Goal: Task Accomplishment & Management: Manage account settings

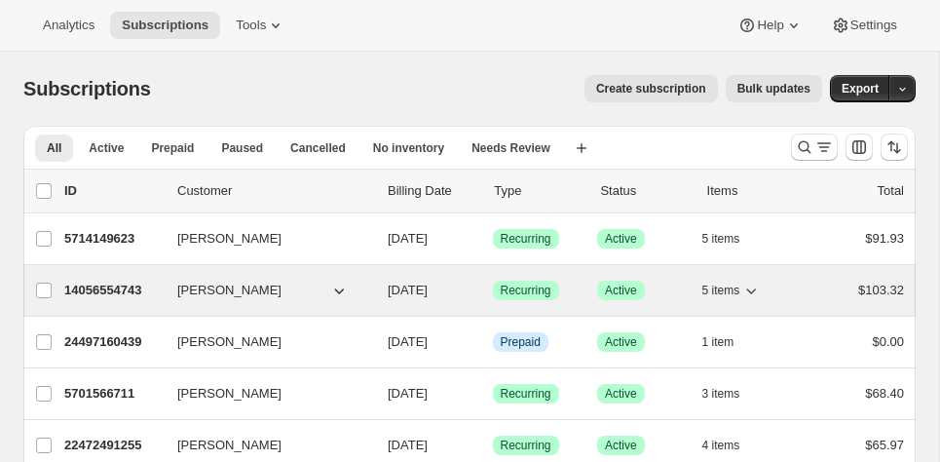
click at [283, 283] on button "[PERSON_NAME]" at bounding box center [263, 290] width 195 height 31
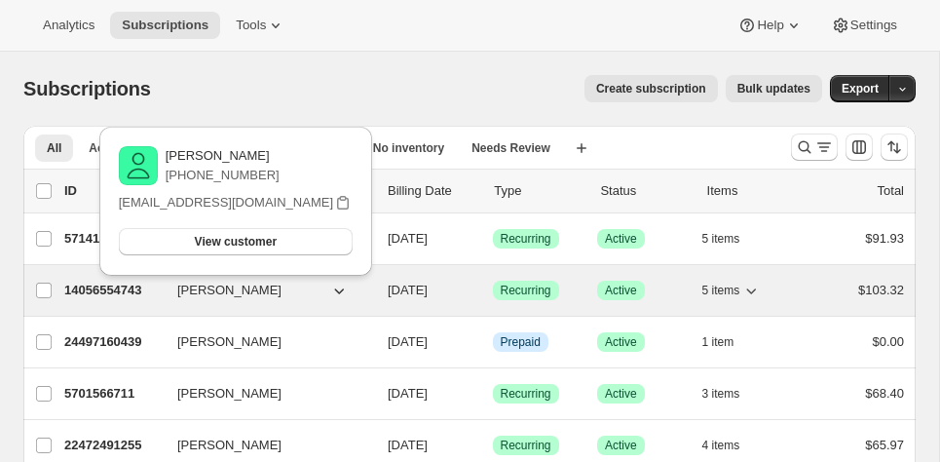
click at [759, 286] on icon "button" at bounding box center [751, 290] width 19 height 19
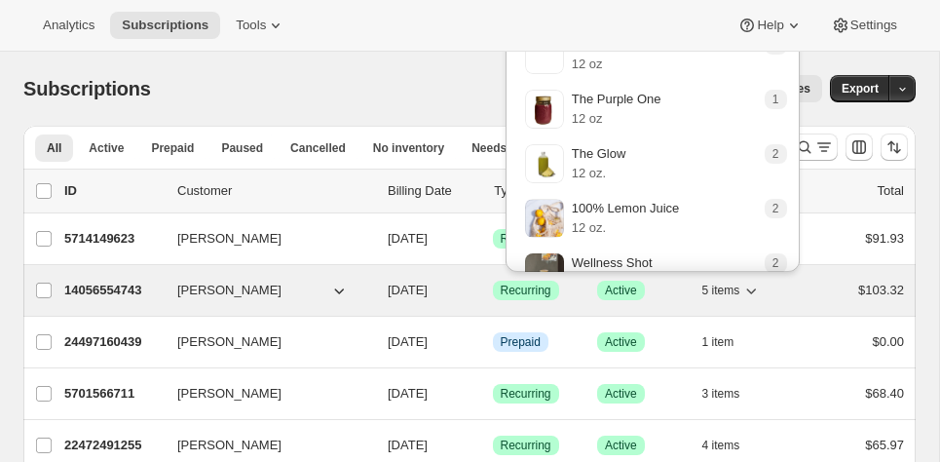
click at [748, 287] on icon "button" at bounding box center [751, 290] width 19 height 19
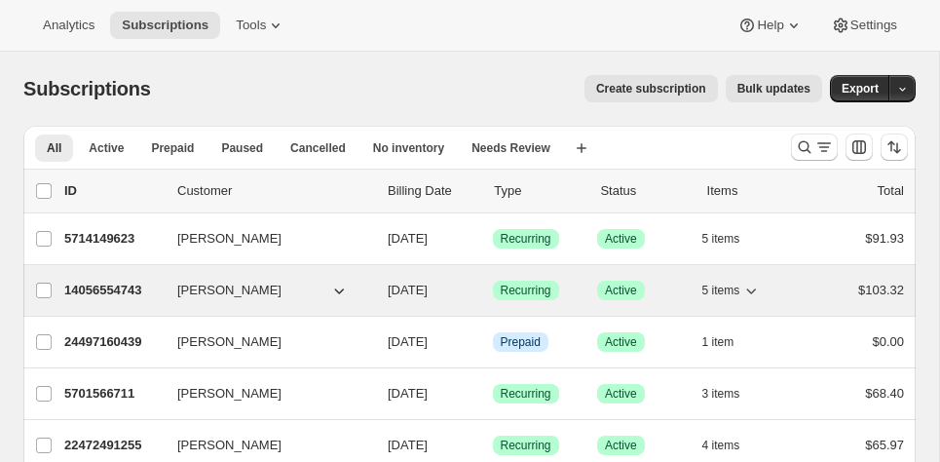
click at [811, 282] on div "14056554743 [PERSON_NAME] [DATE] Success Recurring Success Active 5 items $103.…" at bounding box center [484, 290] width 840 height 27
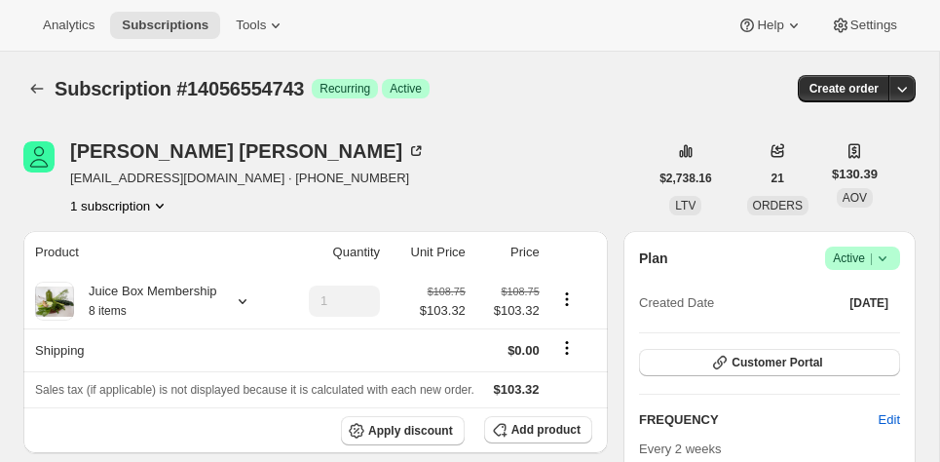
scroll to position [192, 0]
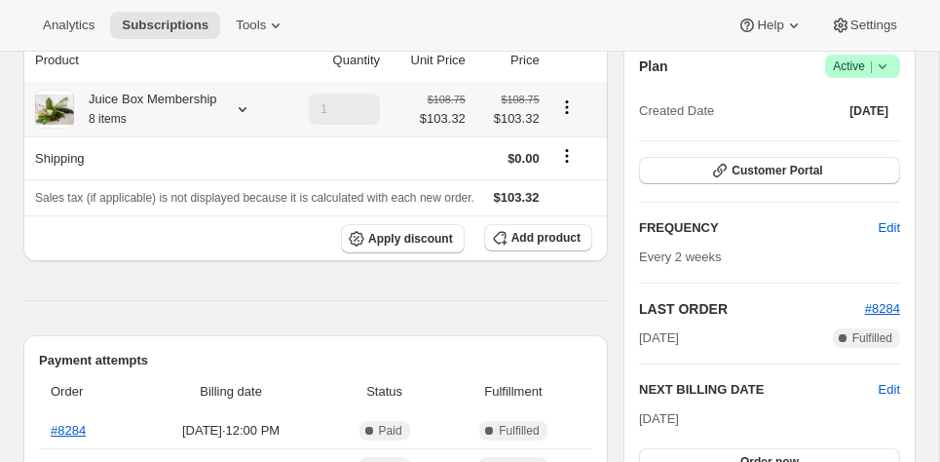
click at [572, 105] on icon "Product actions" at bounding box center [566, 106] width 19 height 19
click at [564, 147] on span "Edit box" at bounding box center [568, 144] width 46 height 15
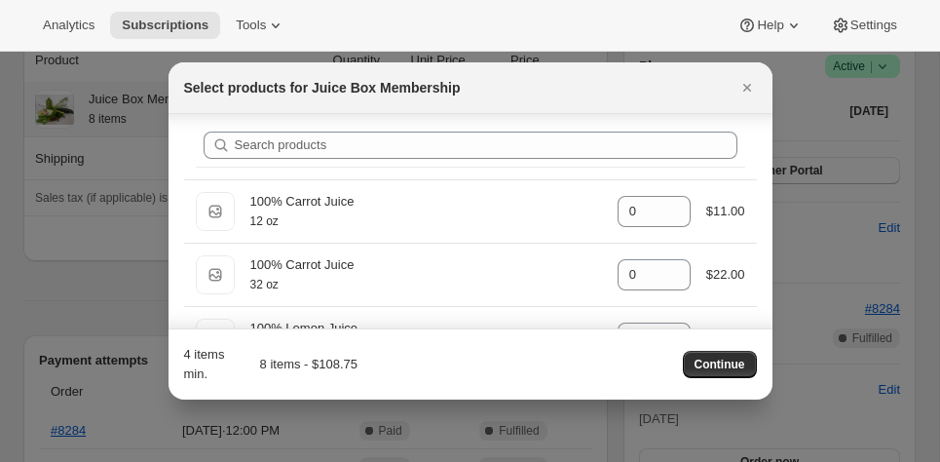
scroll to position [0, 0]
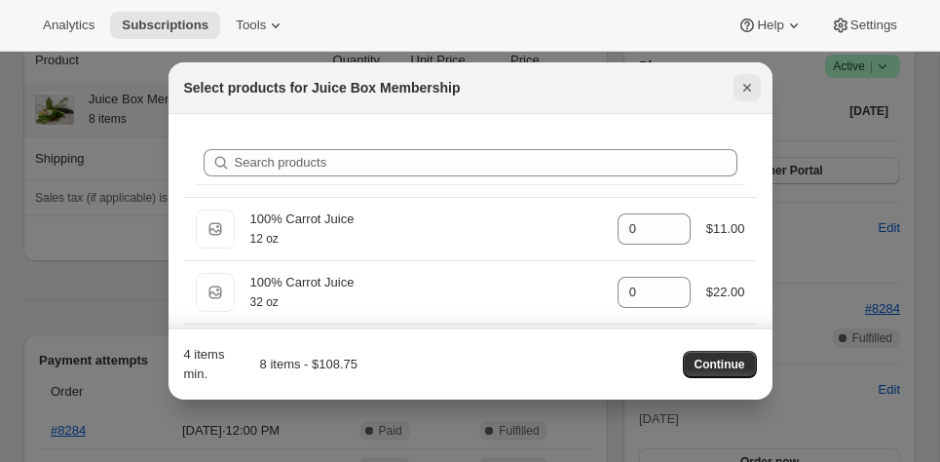
click at [742, 89] on icon "Close" at bounding box center [747, 87] width 19 height 19
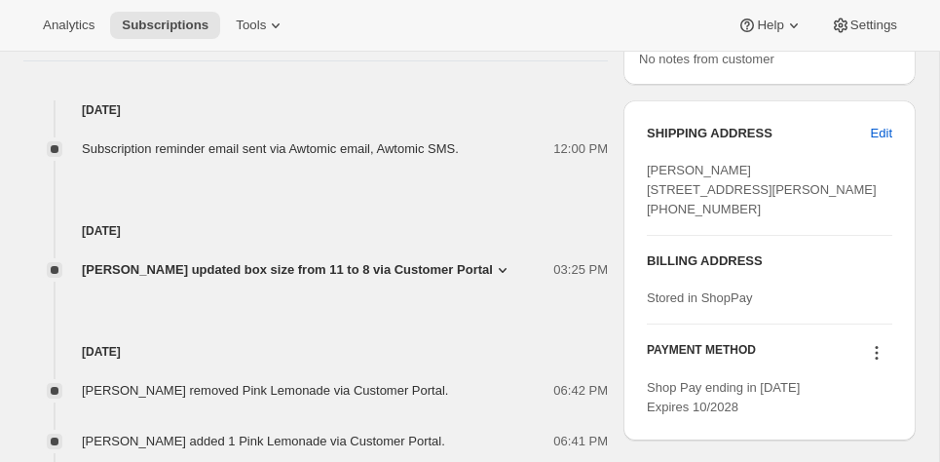
scroll to position [818, 0]
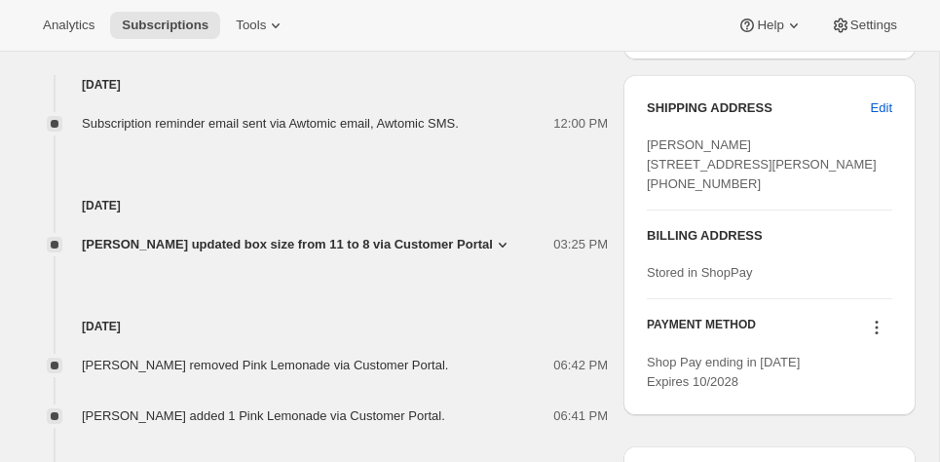
click at [493, 245] on icon at bounding box center [502, 244] width 19 height 19
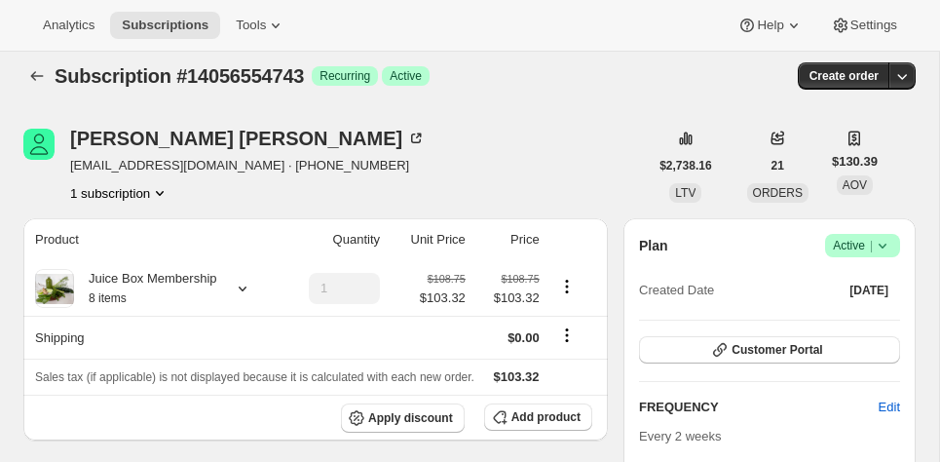
scroll to position [0, 0]
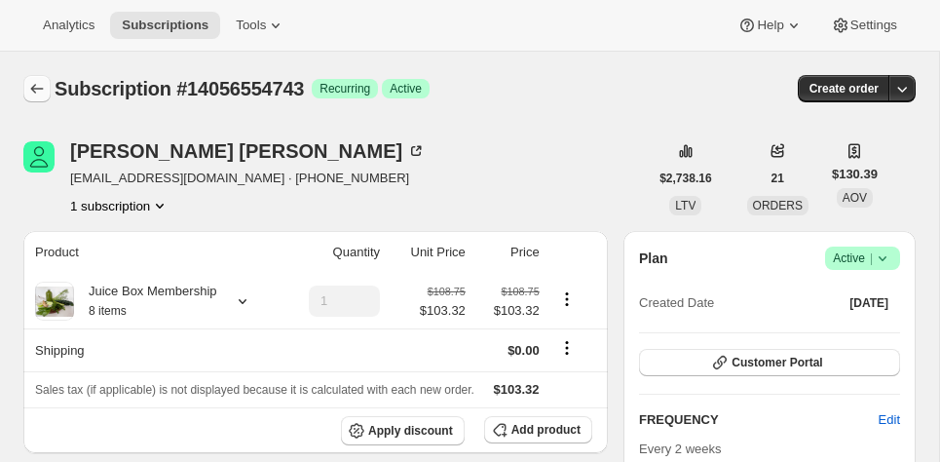
click at [37, 86] on icon "Subscriptions" at bounding box center [36, 88] width 19 height 19
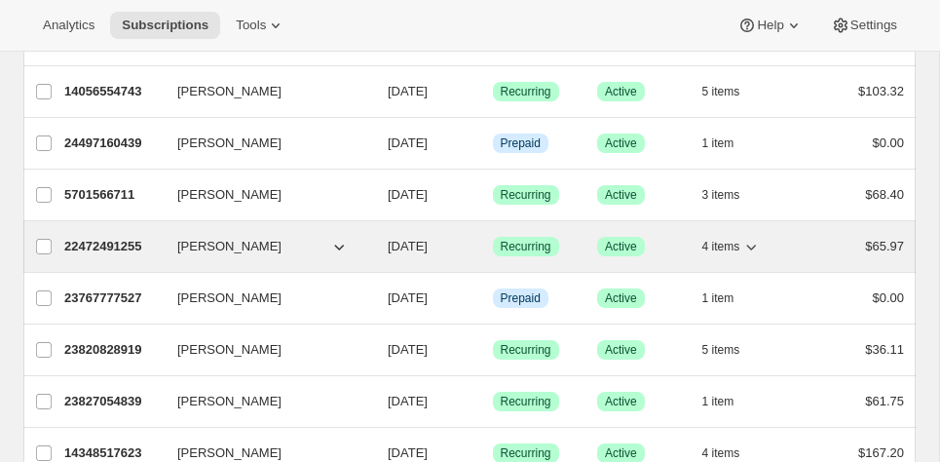
scroll to position [208, 0]
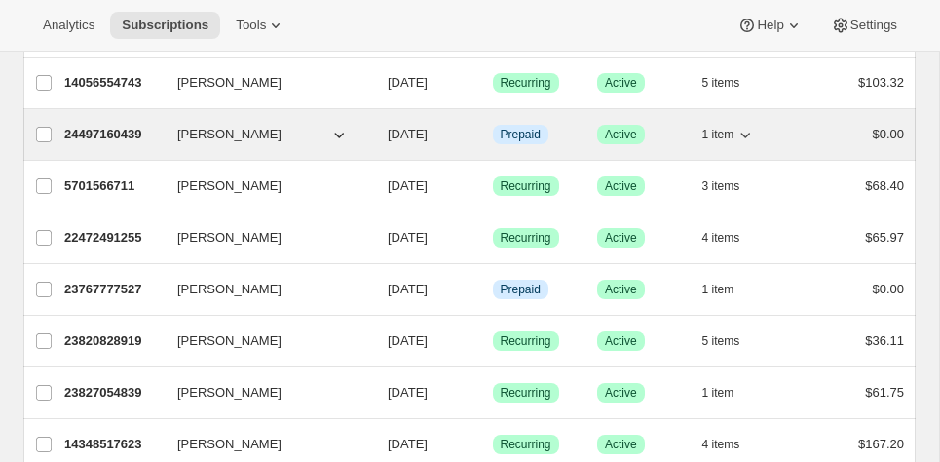
click at [748, 134] on icon "button" at bounding box center [745, 134] width 19 height 19
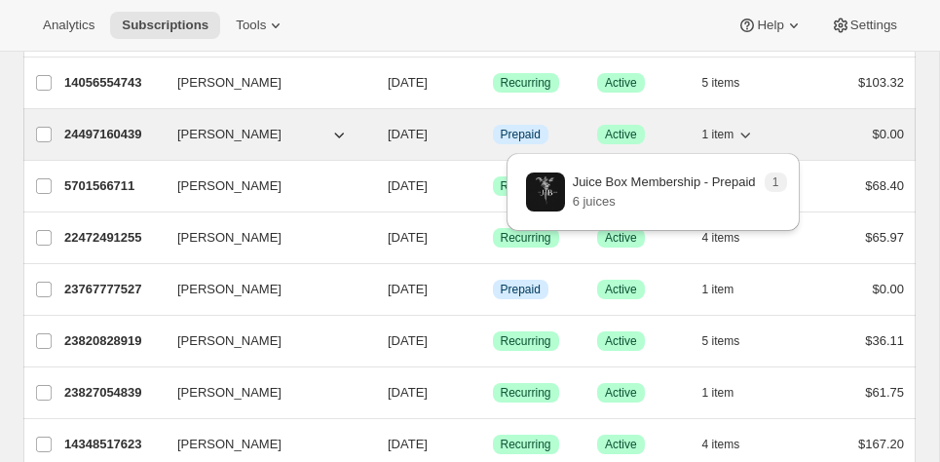
click at [748, 133] on icon "button" at bounding box center [745, 134] width 19 height 19
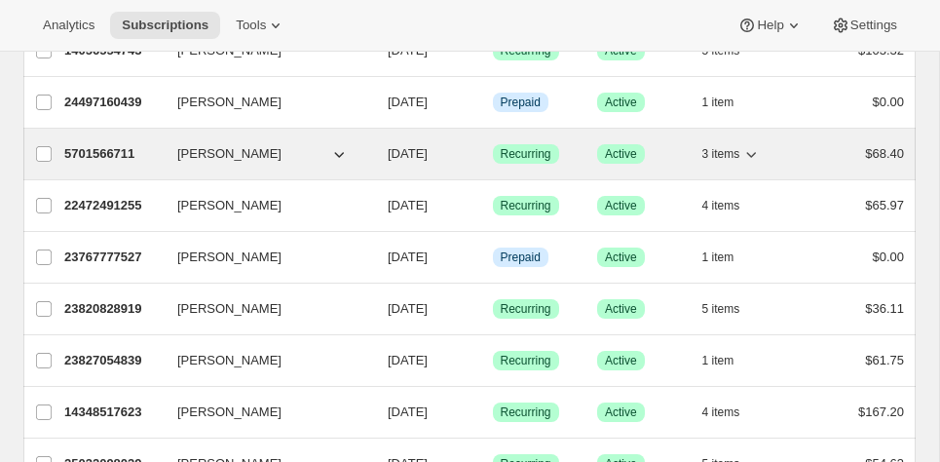
scroll to position [216, 0]
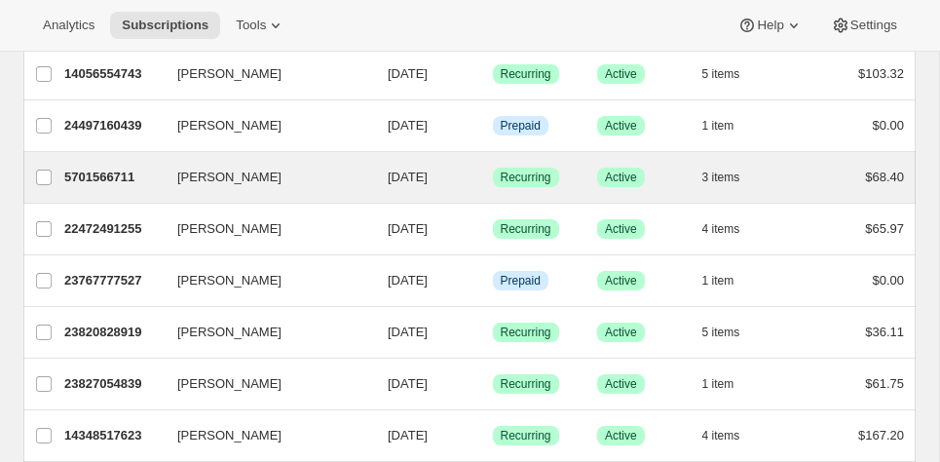
click at [159, 159] on div "[PERSON_NAME] 5701566711 [PERSON_NAME] [DATE] Success Recurring Success Active …" at bounding box center [469, 177] width 893 height 51
click at [817, 179] on div "$68.40" at bounding box center [861, 177] width 90 height 19
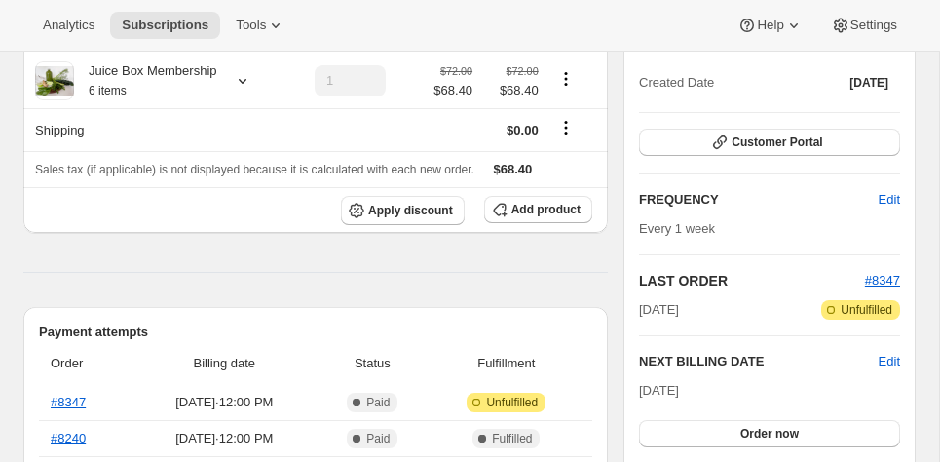
scroll to position [156, 0]
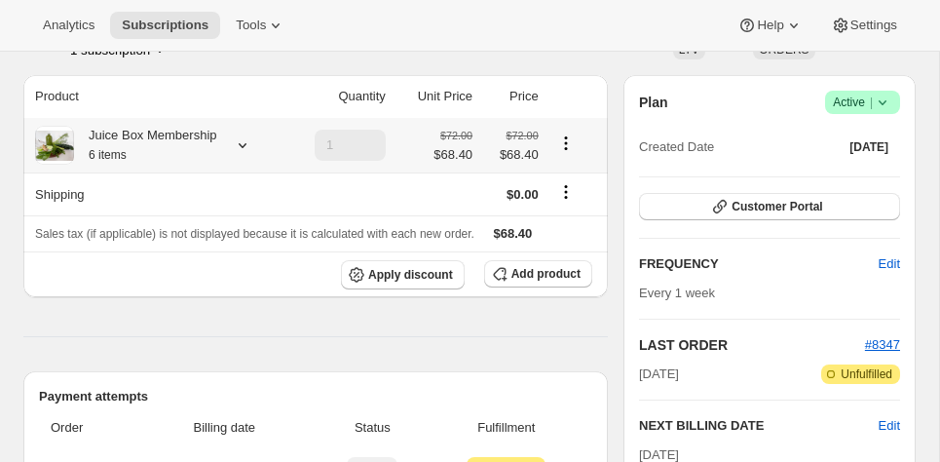
click at [567, 138] on icon "Product actions" at bounding box center [565, 137] width 3 height 3
click at [568, 181] on span "Edit box" at bounding box center [567, 180] width 46 height 15
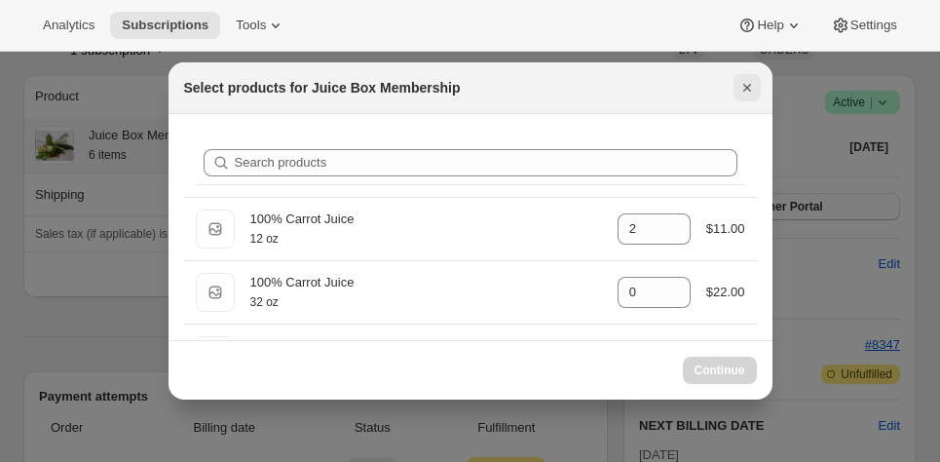
click at [746, 86] on icon "Close" at bounding box center [747, 87] width 19 height 19
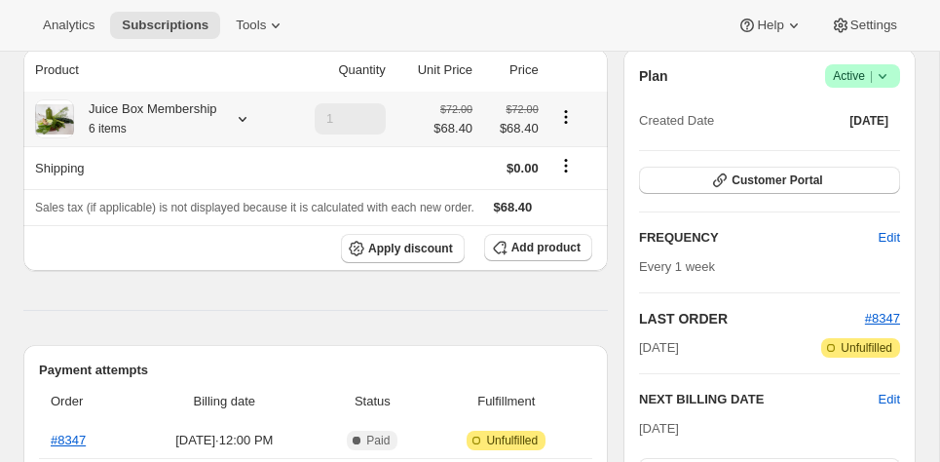
scroll to position [169, 0]
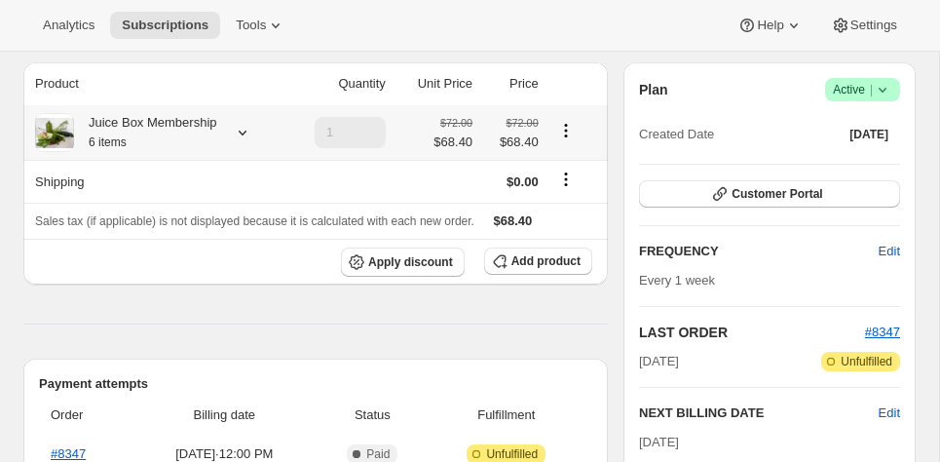
click at [567, 132] on icon "Product actions" at bounding box center [565, 130] width 3 height 3
click at [378, 269] on span "Apply discount" at bounding box center [410, 262] width 85 height 16
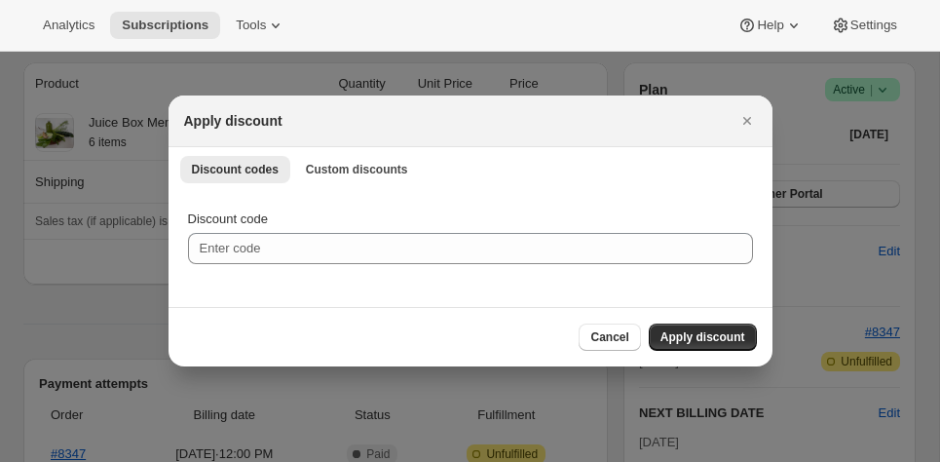
scroll to position [0, 0]
click at [357, 154] on div "Discount codes Custom discounts More views Discount codes Custom discounts More…" at bounding box center [471, 168] width 604 height 43
click at [350, 165] on span "Custom discounts" at bounding box center [357, 170] width 102 height 16
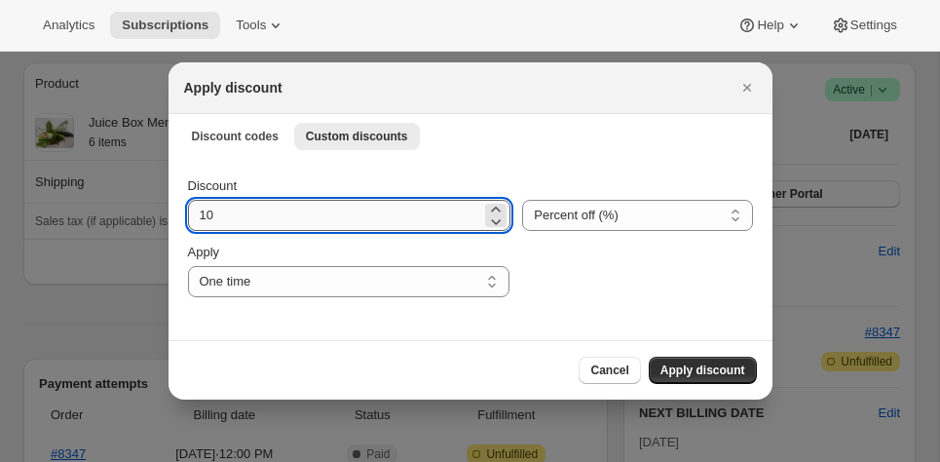
click at [349, 208] on input "10" at bounding box center [335, 215] width 294 height 31
click at [568, 212] on select "Percent off (%) Amount off ($)" at bounding box center [637, 215] width 230 height 31
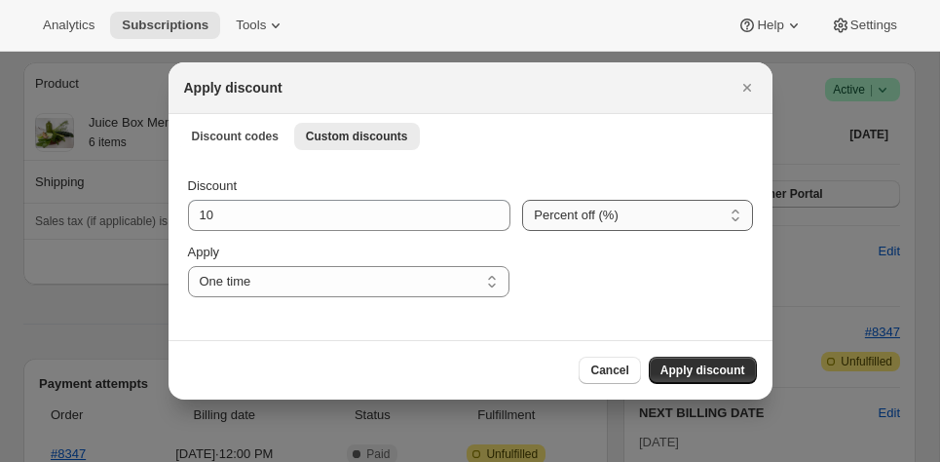
select select "fixed"
click at [522, 200] on select "Percent off (%) Amount off ($)" at bounding box center [637, 215] width 230 height 31
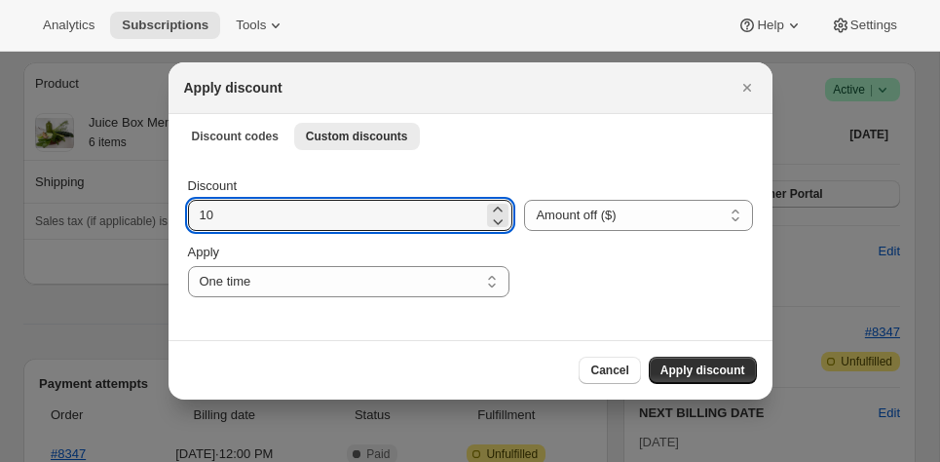
drag, startPoint x: 247, startPoint y: 214, endPoint x: 120, endPoint y: 214, distance: 126.7
type input "68.40"
click at [691, 367] on span "Apply discount" at bounding box center [703, 371] width 85 height 16
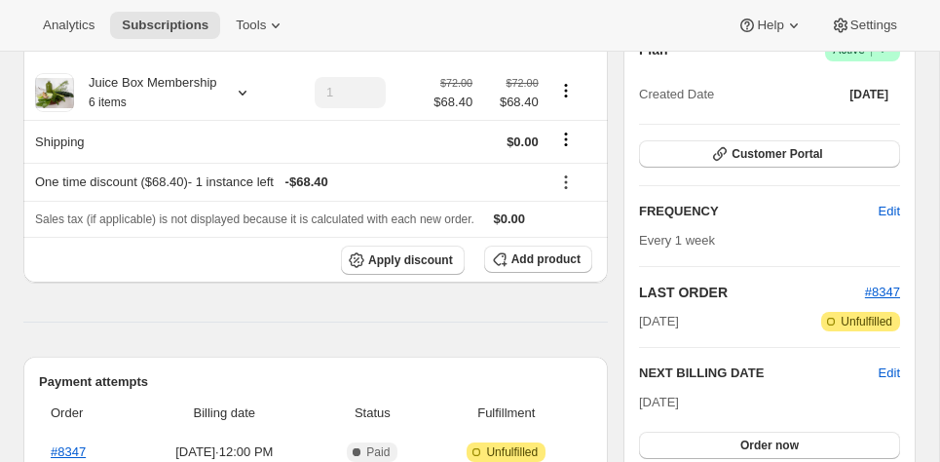
scroll to position [215, 0]
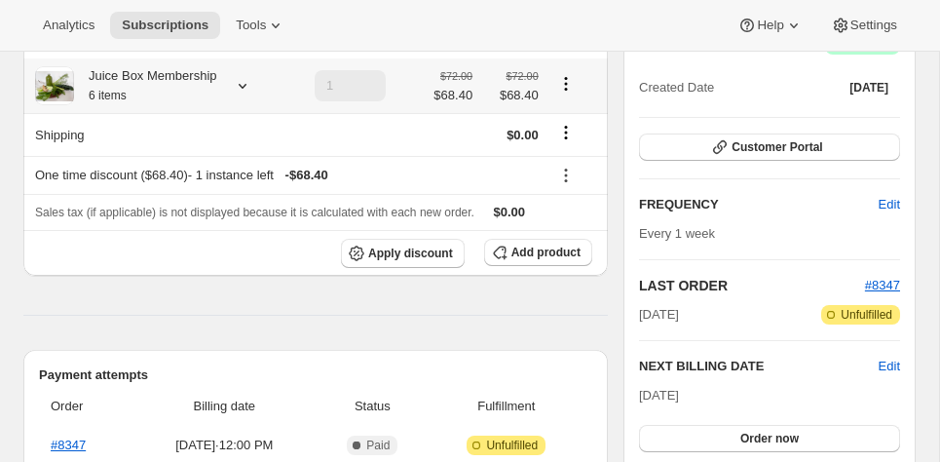
click at [248, 84] on icon at bounding box center [242, 85] width 19 height 19
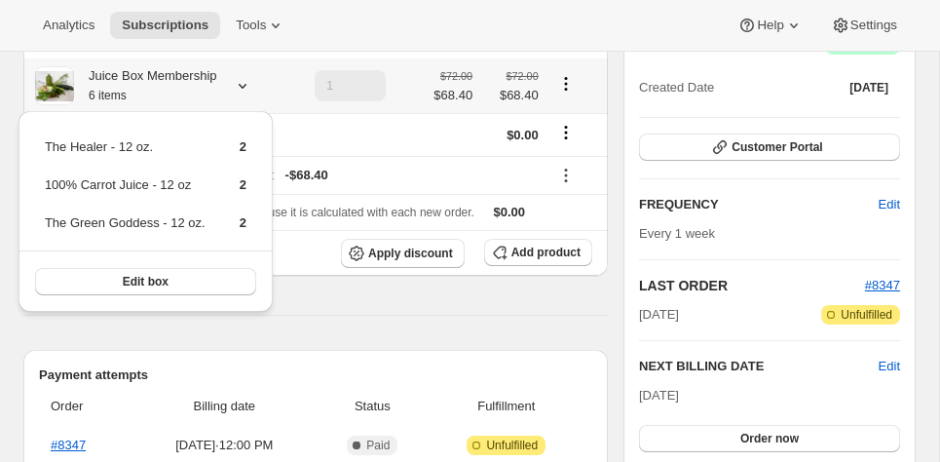
click at [248, 84] on icon at bounding box center [242, 85] width 19 height 19
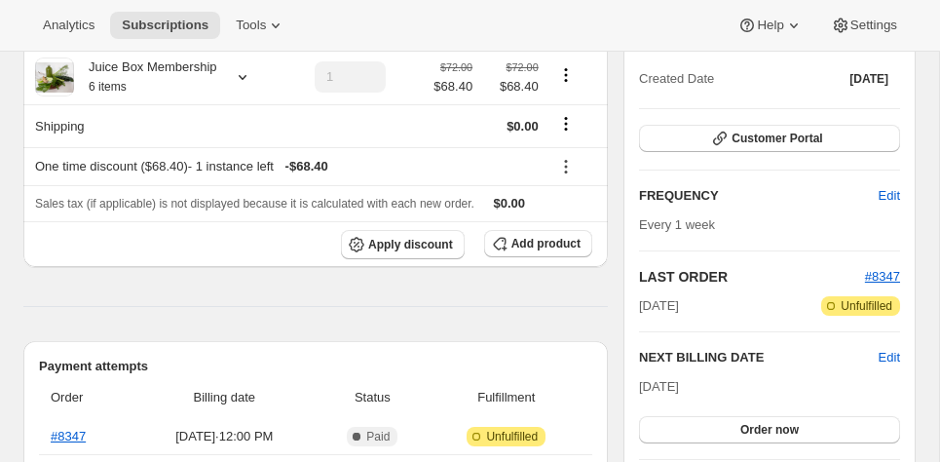
scroll to position [0, 0]
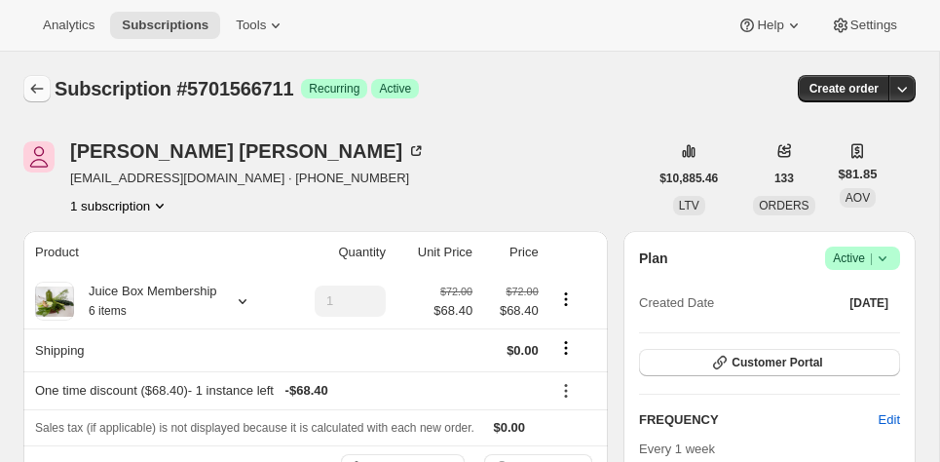
click at [31, 82] on icon "Subscriptions" at bounding box center [36, 88] width 19 height 19
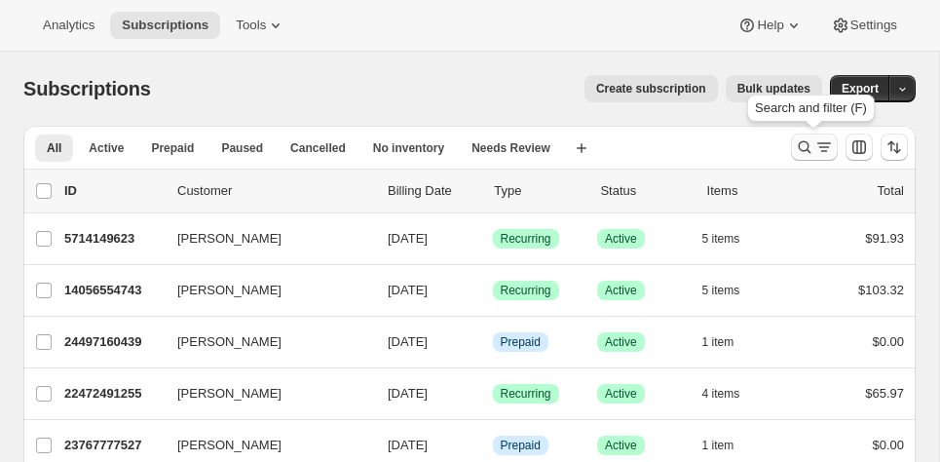
click at [805, 142] on icon "Search and filter results" at bounding box center [804, 146] width 19 height 19
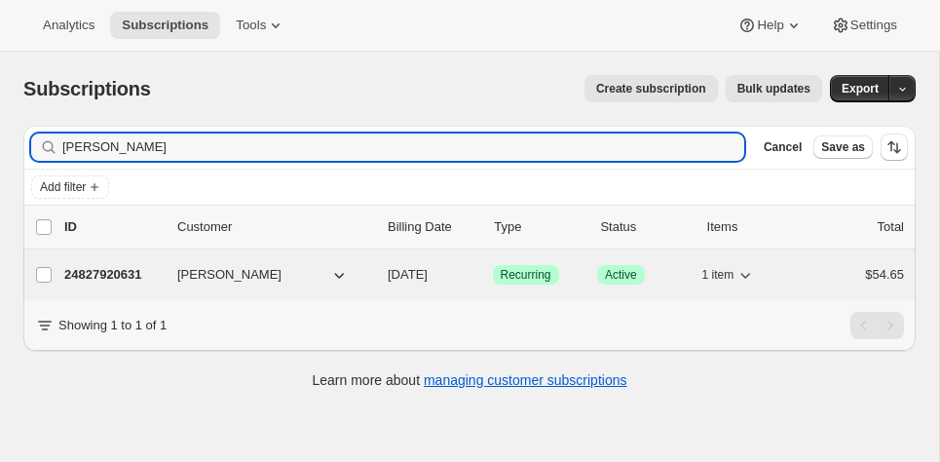
type input "[PERSON_NAME]"
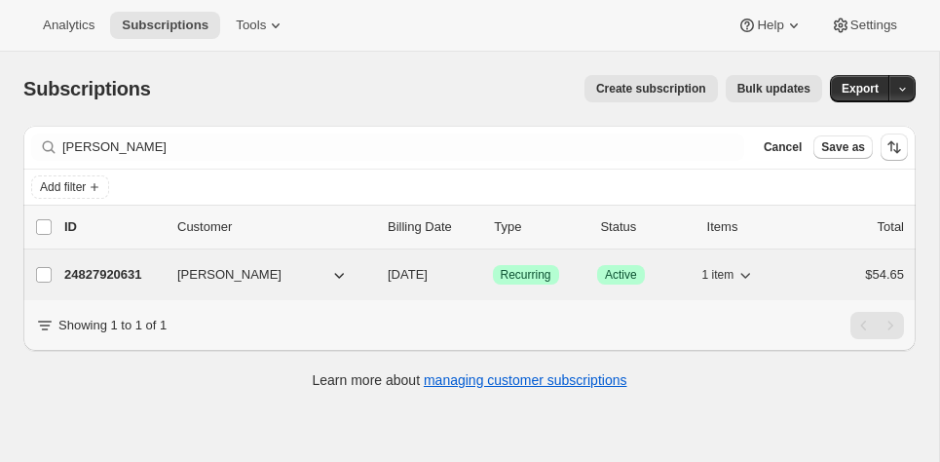
click at [285, 269] on button "[PERSON_NAME]" at bounding box center [263, 274] width 195 height 31
click at [811, 269] on div "24827920631 [PERSON_NAME] [DATE] Success Recurring Success Active 1 item $54.65" at bounding box center [484, 274] width 840 height 27
